Goal: Navigation & Orientation: Find specific page/section

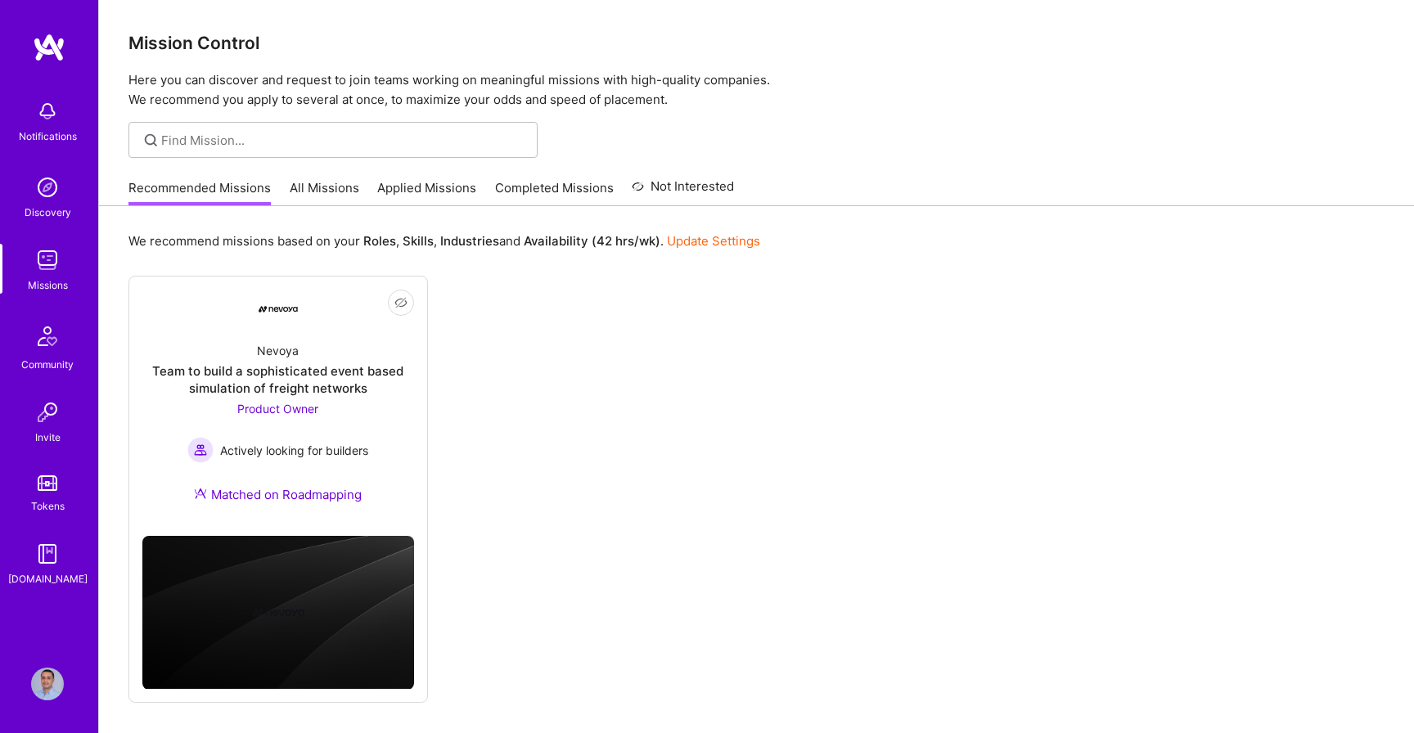
click at [401, 196] on link "Applied Missions" at bounding box center [426, 192] width 99 height 27
